Goal: Information Seeking & Learning: Learn about a topic

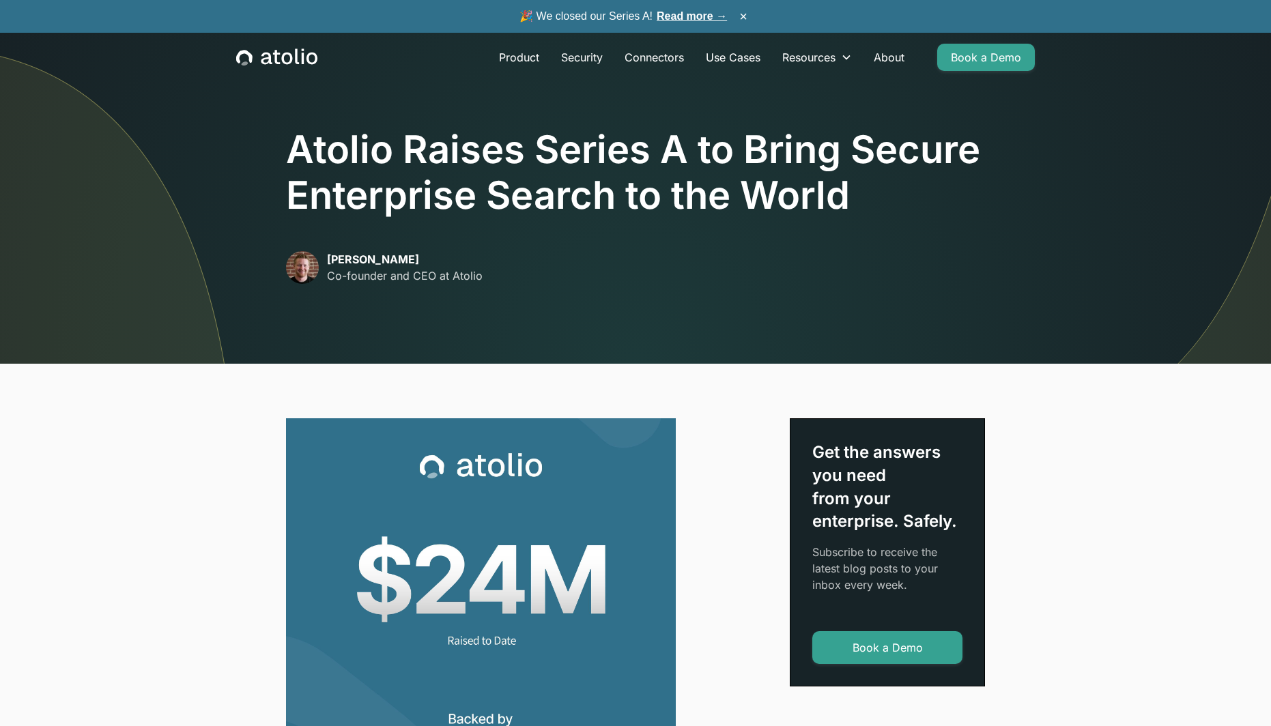
click at [332, 168] on h1 "Atolio Raises Series A to Bring Secure Enterprise Search to the World" at bounding box center [635, 172] width 699 height 91
copy h1 "Atolio"
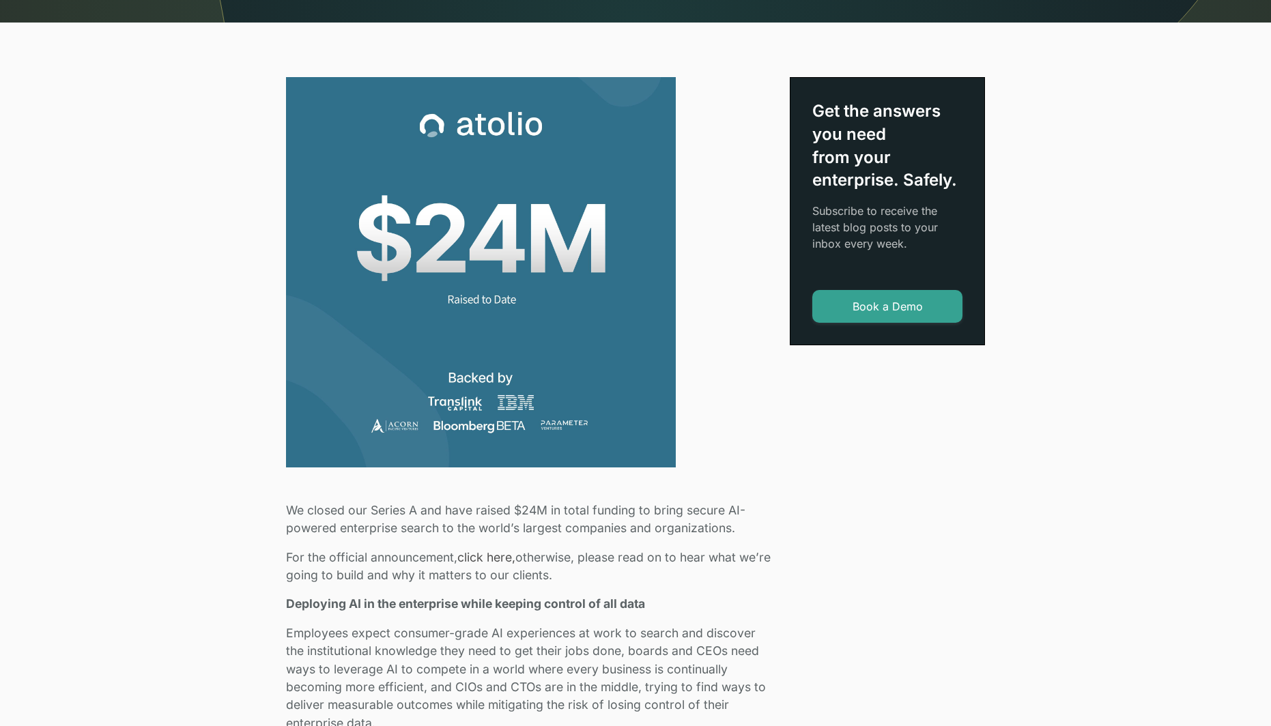
scroll to position [2154, 0]
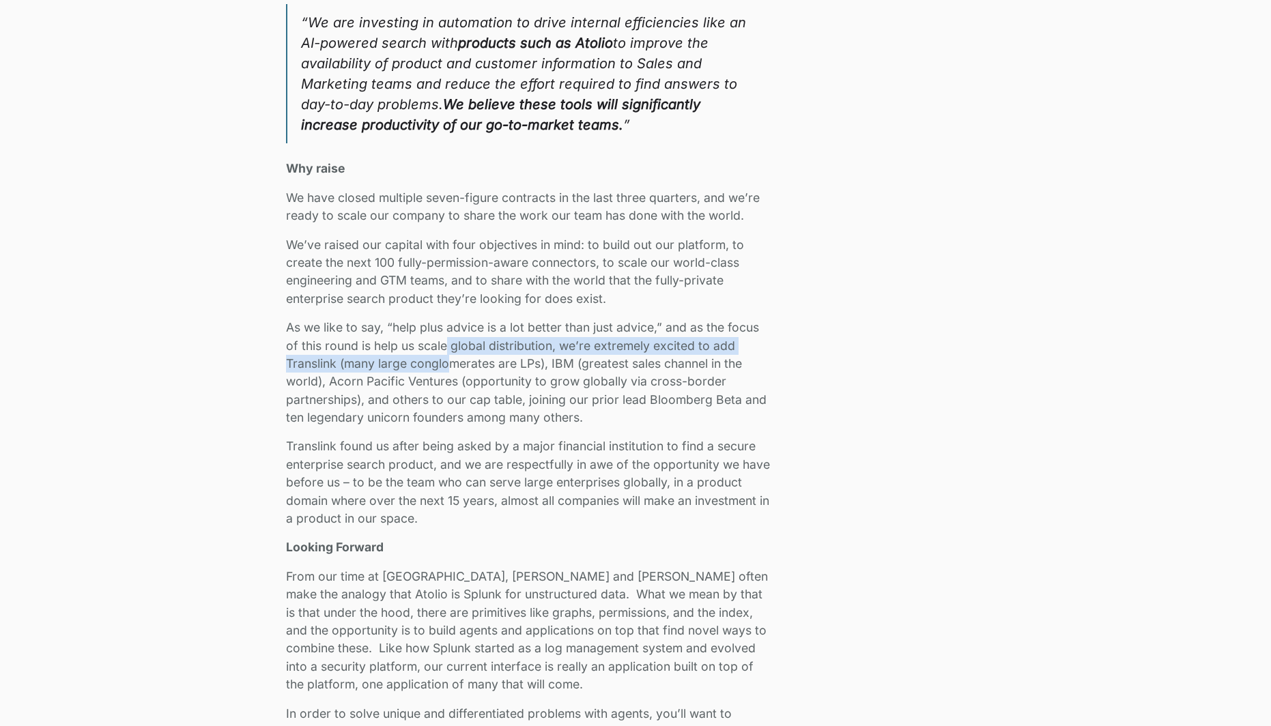
click at [449, 349] on p "As we like to say, “help plus advice is a lot better than just advice,” and as …" at bounding box center [529, 373] width 487 height 108
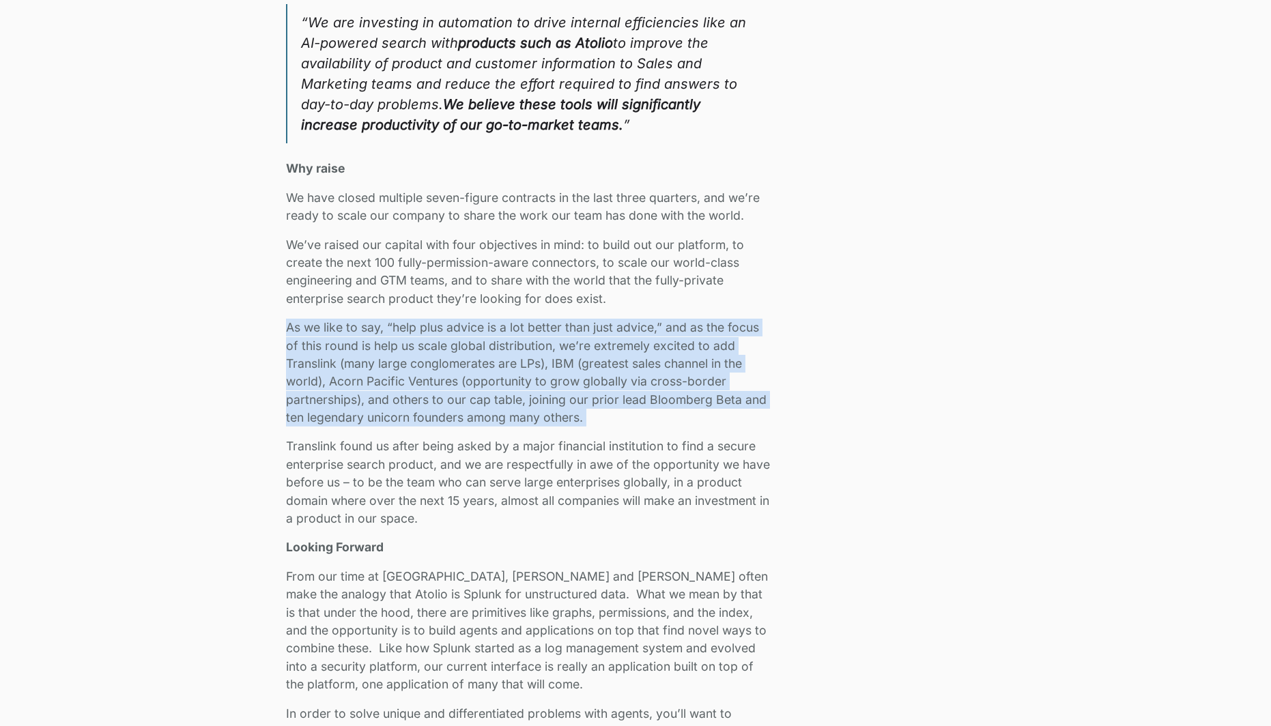
click at [449, 349] on p "As we like to say, “help plus advice is a lot better than just advice,” and as …" at bounding box center [529, 373] width 487 height 108
click at [435, 392] on p "As we like to say, “help plus advice is a lot better than just advice,” and as …" at bounding box center [529, 373] width 487 height 108
click at [431, 385] on p "As we like to say, “help plus advice is a lot better than just advice,” and as …" at bounding box center [529, 373] width 487 height 108
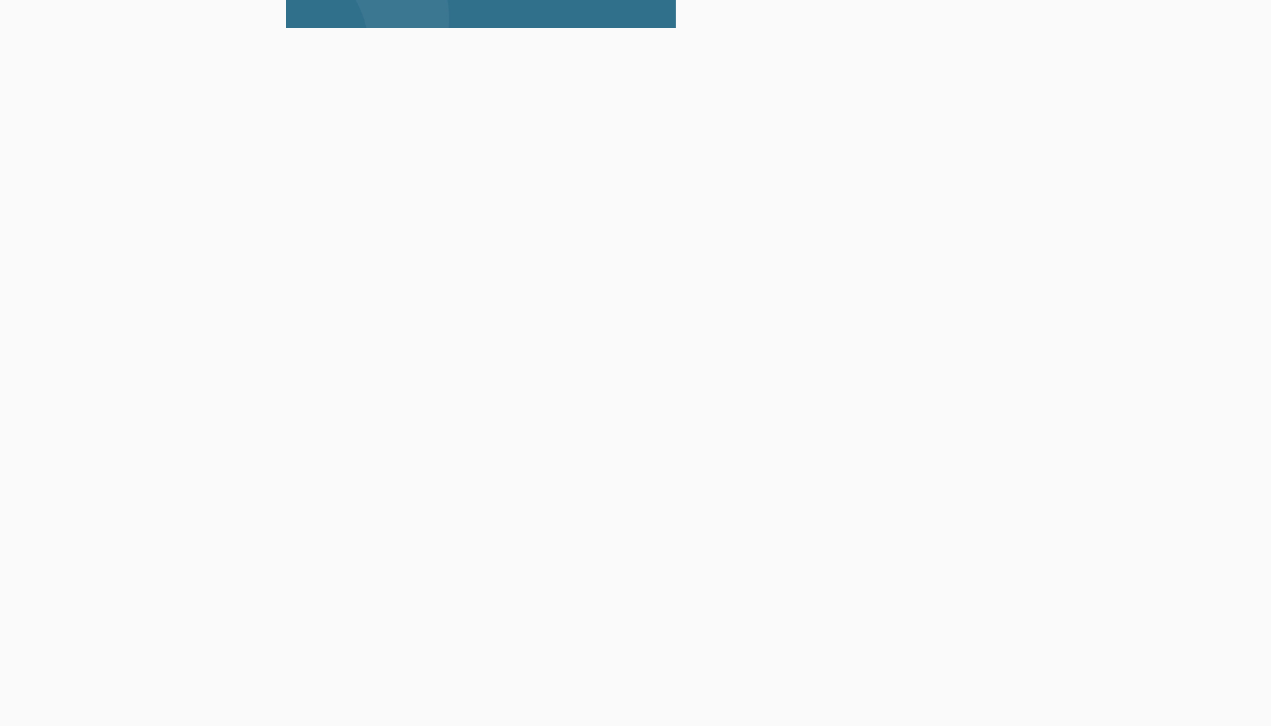
scroll to position [819, 0]
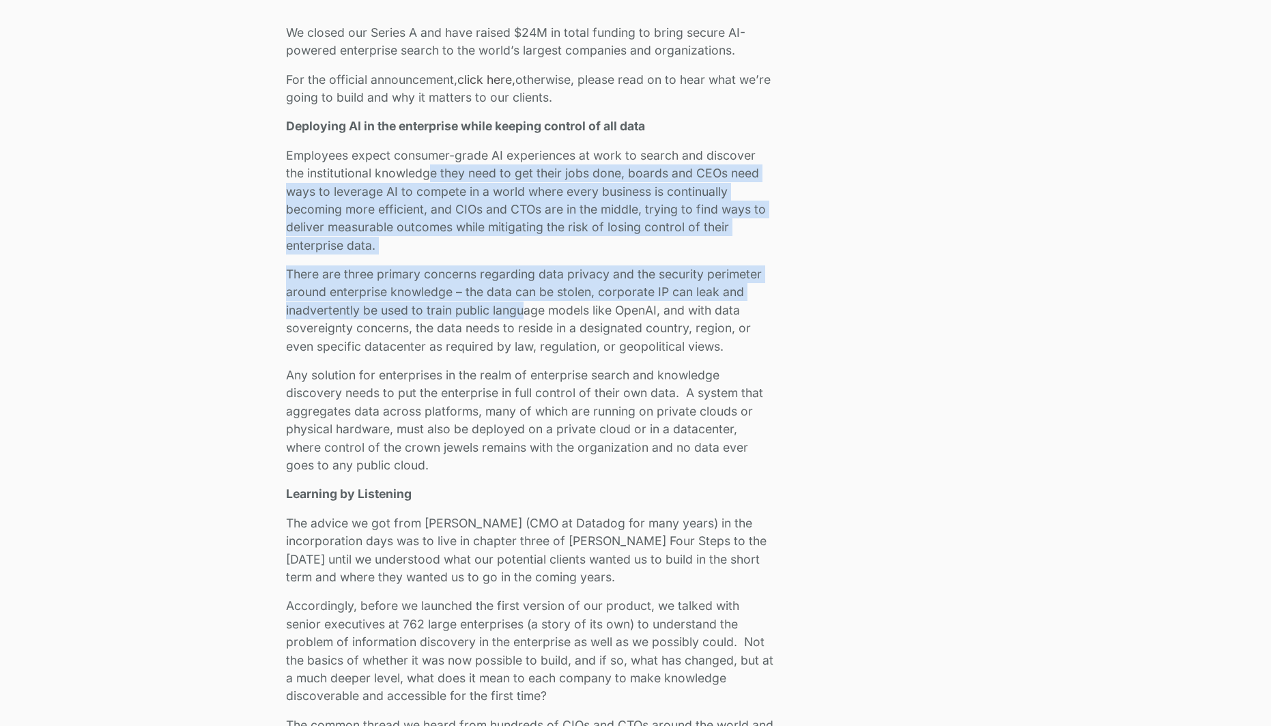
drag, startPoint x: 527, startPoint y: 316, endPoint x: 433, endPoint y: 172, distance: 171.7
click at [433, 171] on p "Employees expect consumer-grade AI experiences at work to search and discover t…" at bounding box center [529, 201] width 487 height 108
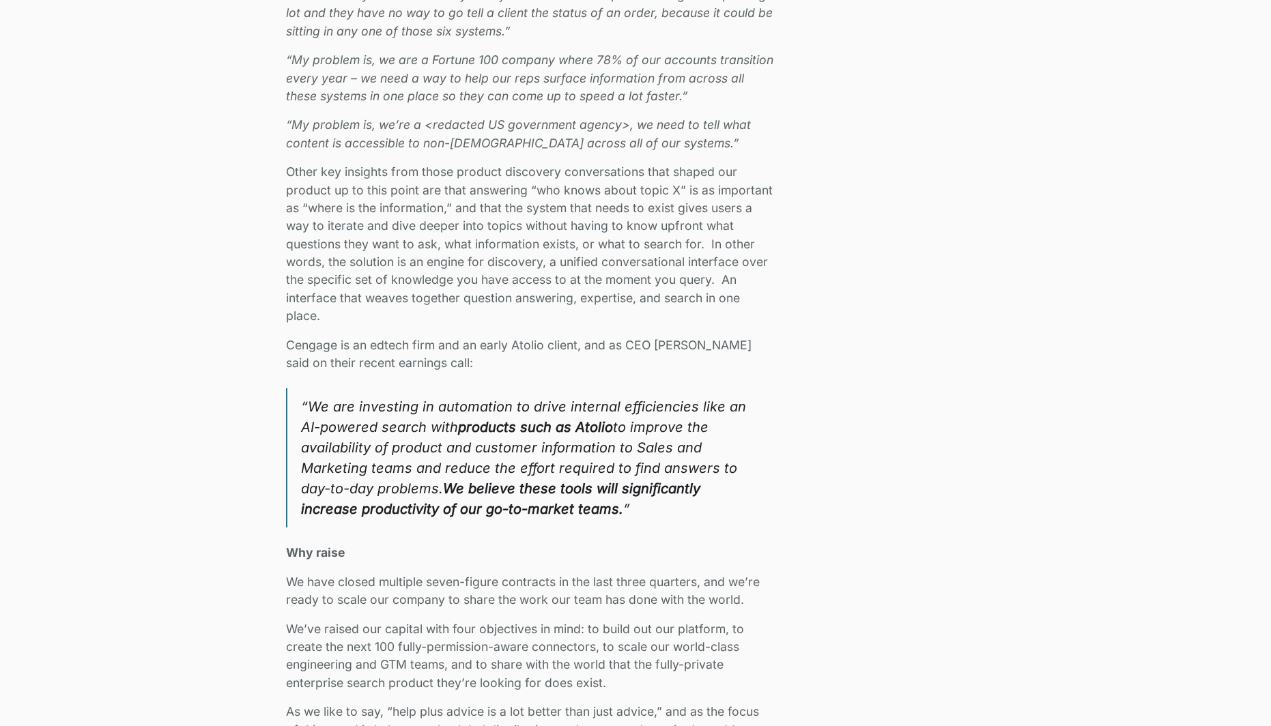
scroll to position [1980, 0]
